Goal: Transaction & Acquisition: Purchase product/service

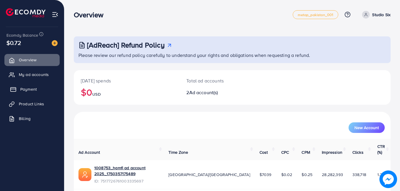
click at [38, 93] on link "Payment" at bounding box center [31, 90] width 55 height 12
click at [32, 91] on span "Payment" at bounding box center [28, 89] width 16 height 6
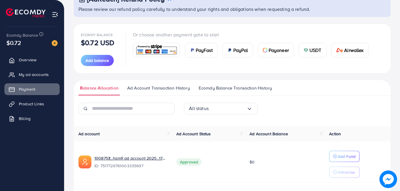
scroll to position [44, 0]
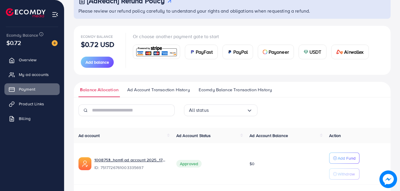
click at [310, 51] on span "USDT" at bounding box center [316, 52] width 12 height 7
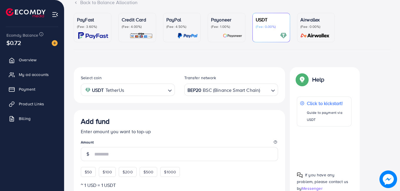
scroll to position [103, 0]
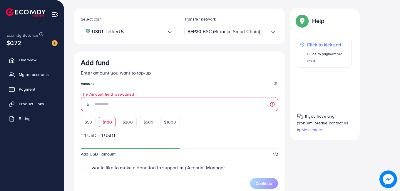
click at [107, 114] on div "$50 $100 $200 $500 $1000" at bounding box center [141, 120] width 121 height 13
click at [105, 125] on span "$100" at bounding box center [107, 122] width 9 height 6
type input "***"
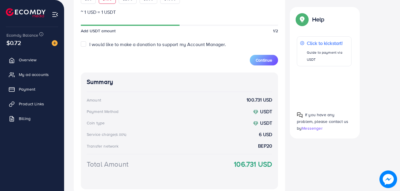
scroll to position [253, 0]
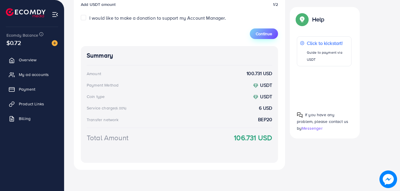
click at [254, 36] on button "Continue" at bounding box center [264, 34] width 28 height 11
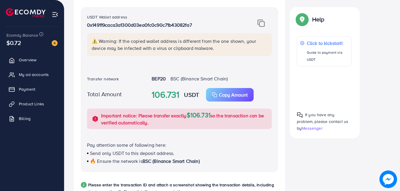
scroll to position [136, 0]
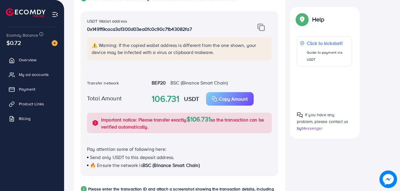
click at [262, 25] on img at bounding box center [261, 28] width 7 height 8
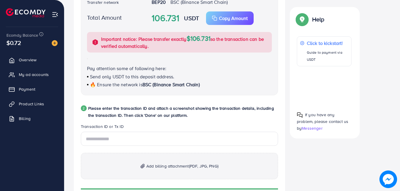
scroll to position [218, 0]
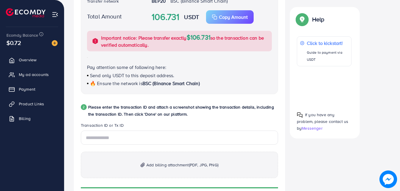
click at [159, 165] on span "Add billing attachment (PDF, JPG, PNG)" at bounding box center [182, 165] width 72 height 7
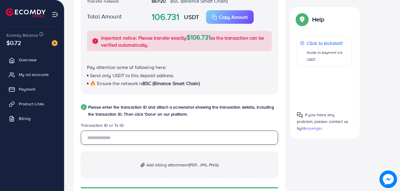
click at [140, 136] on input "text" at bounding box center [179, 138] width 197 height 14
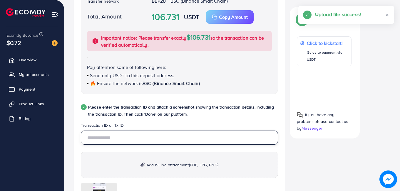
paste input "**********"
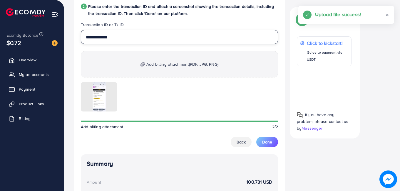
scroll to position [319, 0]
type input "**********"
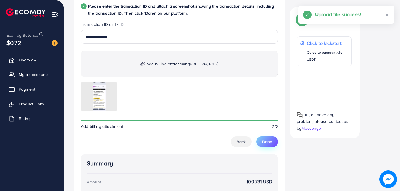
click at [264, 141] on span "Done" at bounding box center [267, 142] width 10 height 6
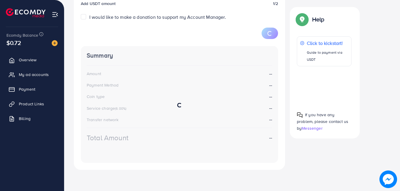
scroll to position [103, 0]
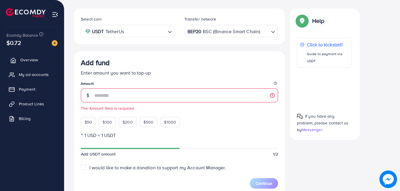
click at [22, 55] on link "Overview" at bounding box center [31, 60] width 55 height 12
